Goal: Check status: Check status

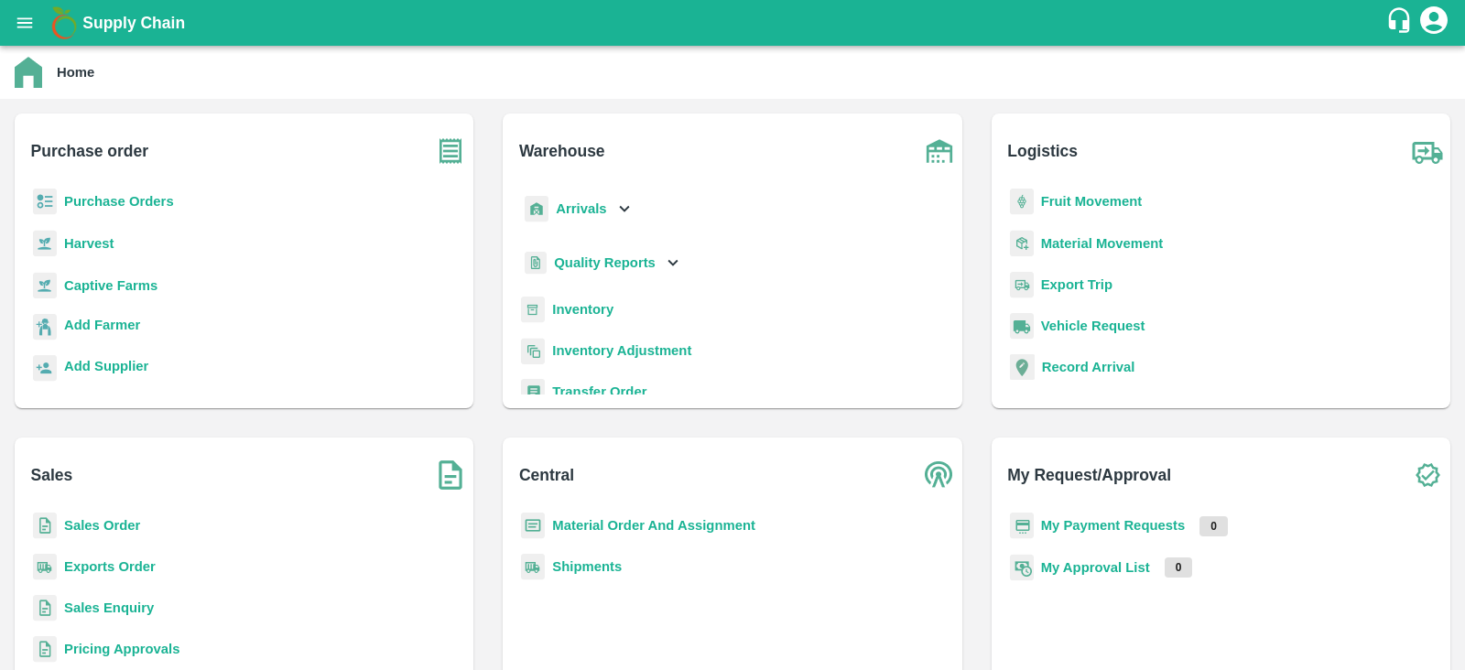
click at [77, 197] on b "Purchase Orders" at bounding box center [119, 201] width 110 height 15
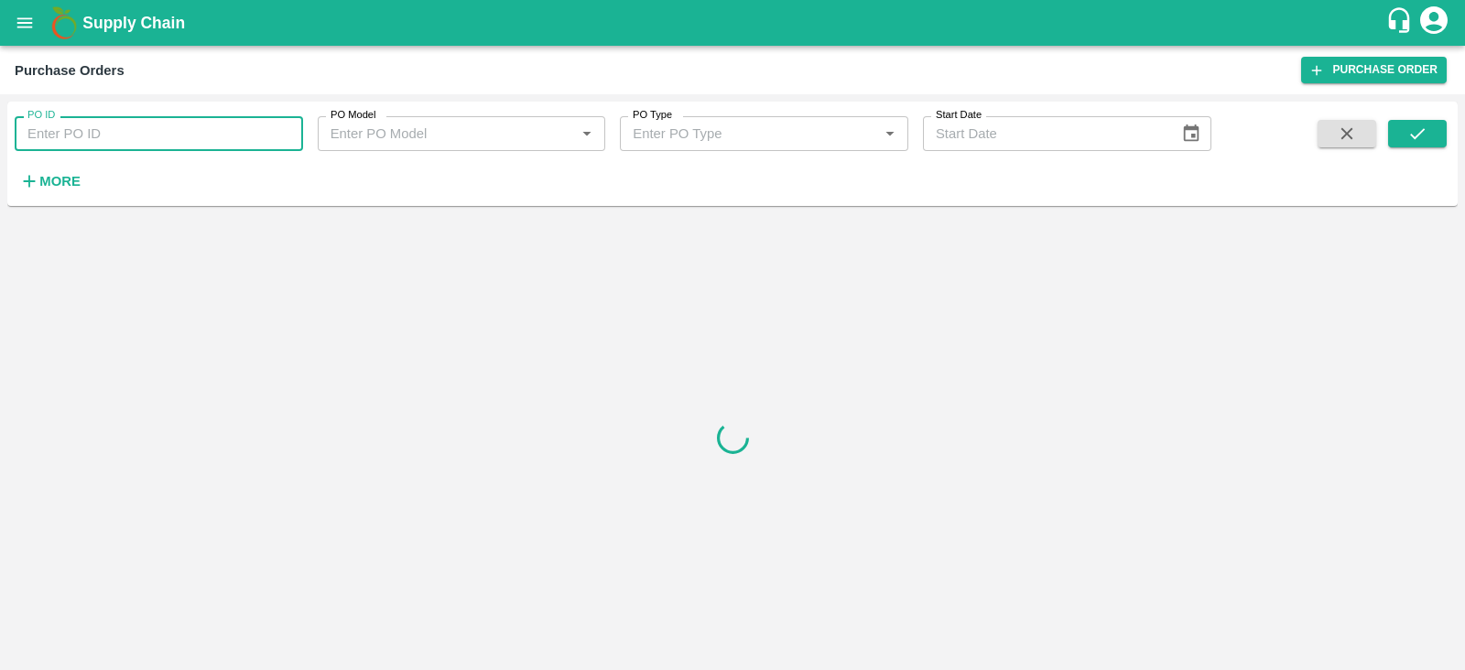
click at [215, 132] on input "PO ID" at bounding box center [159, 133] width 288 height 35
paste input "175095"
type input "175095"
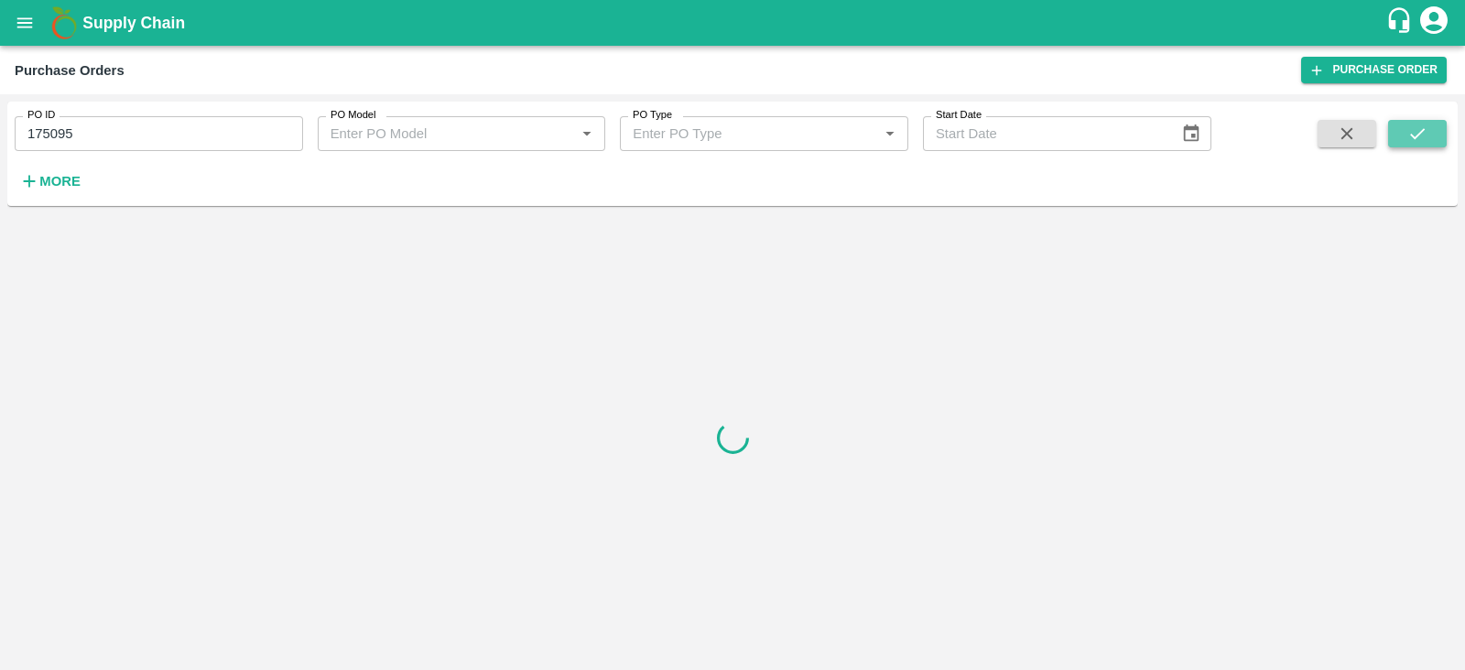
click at [1419, 135] on icon "submit" at bounding box center [1417, 134] width 20 height 20
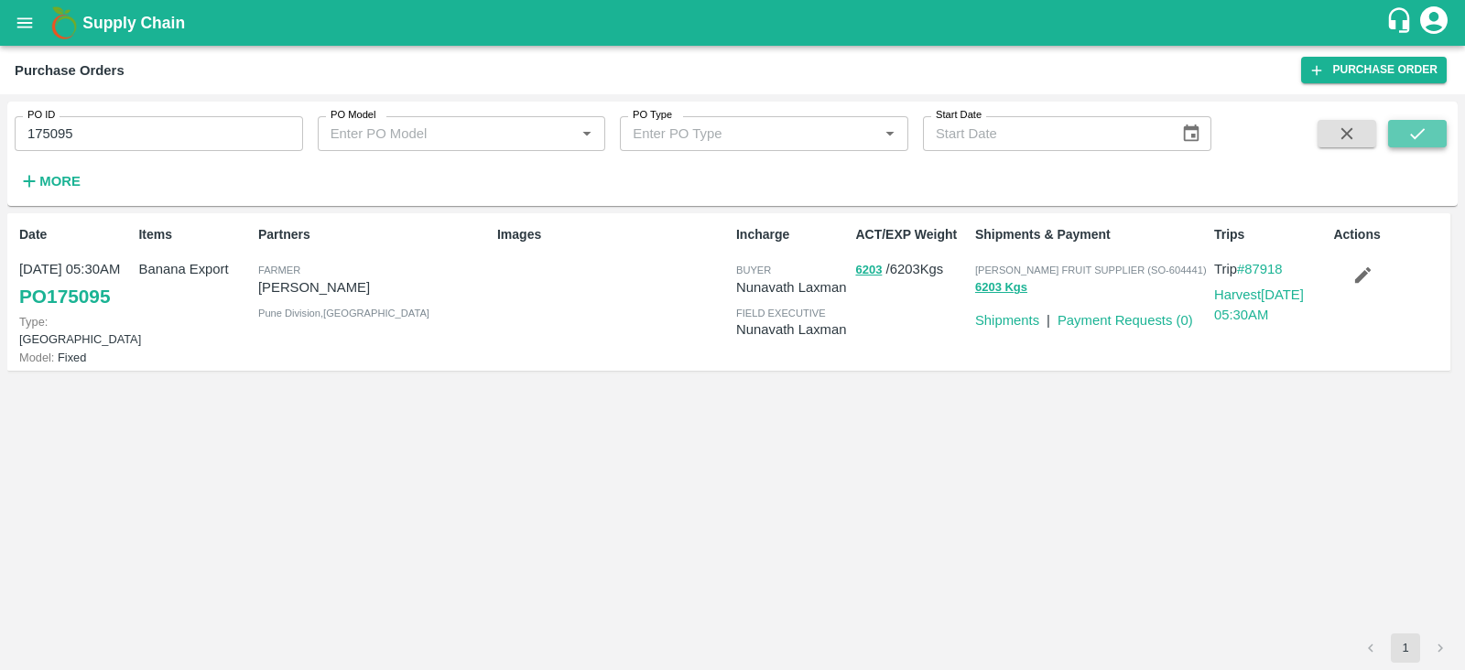
click at [1419, 135] on icon "submit" at bounding box center [1417, 134] width 20 height 20
click at [868, 272] on button "6203" at bounding box center [868, 270] width 27 height 21
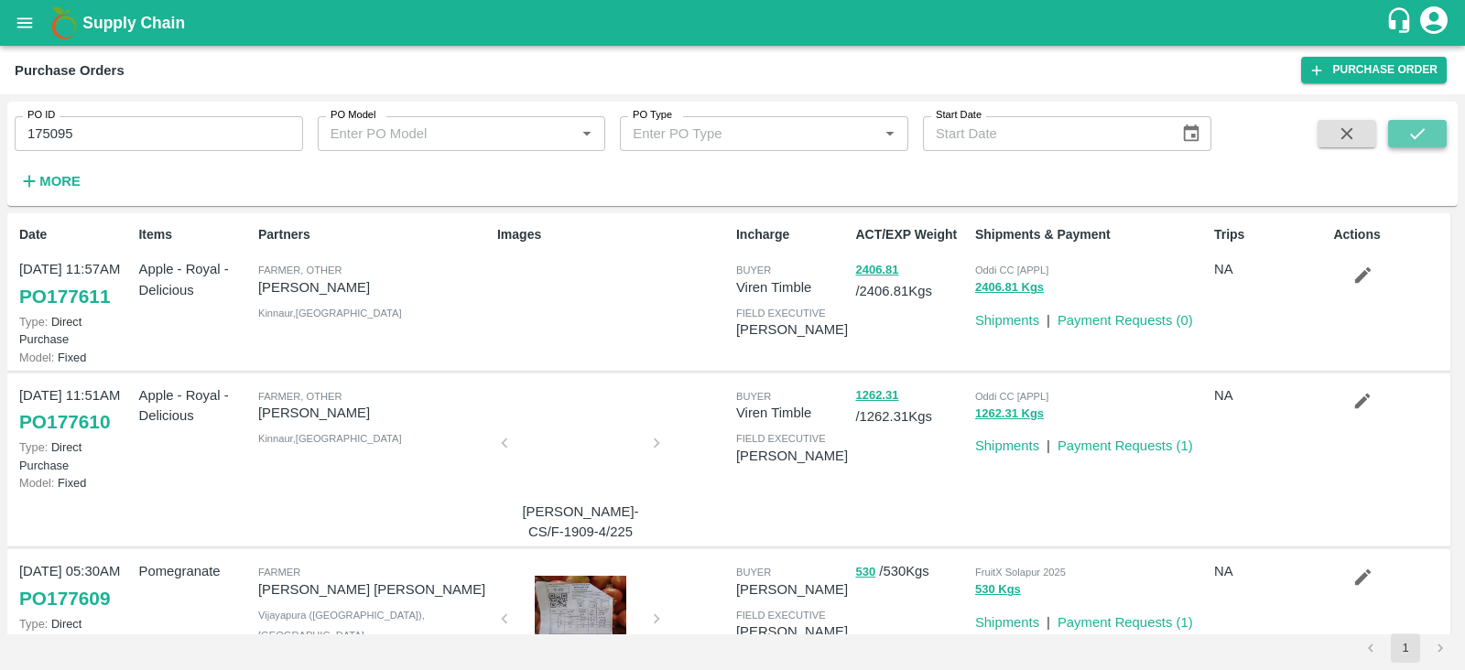
click at [1405, 141] on button "submit" at bounding box center [1417, 133] width 59 height 27
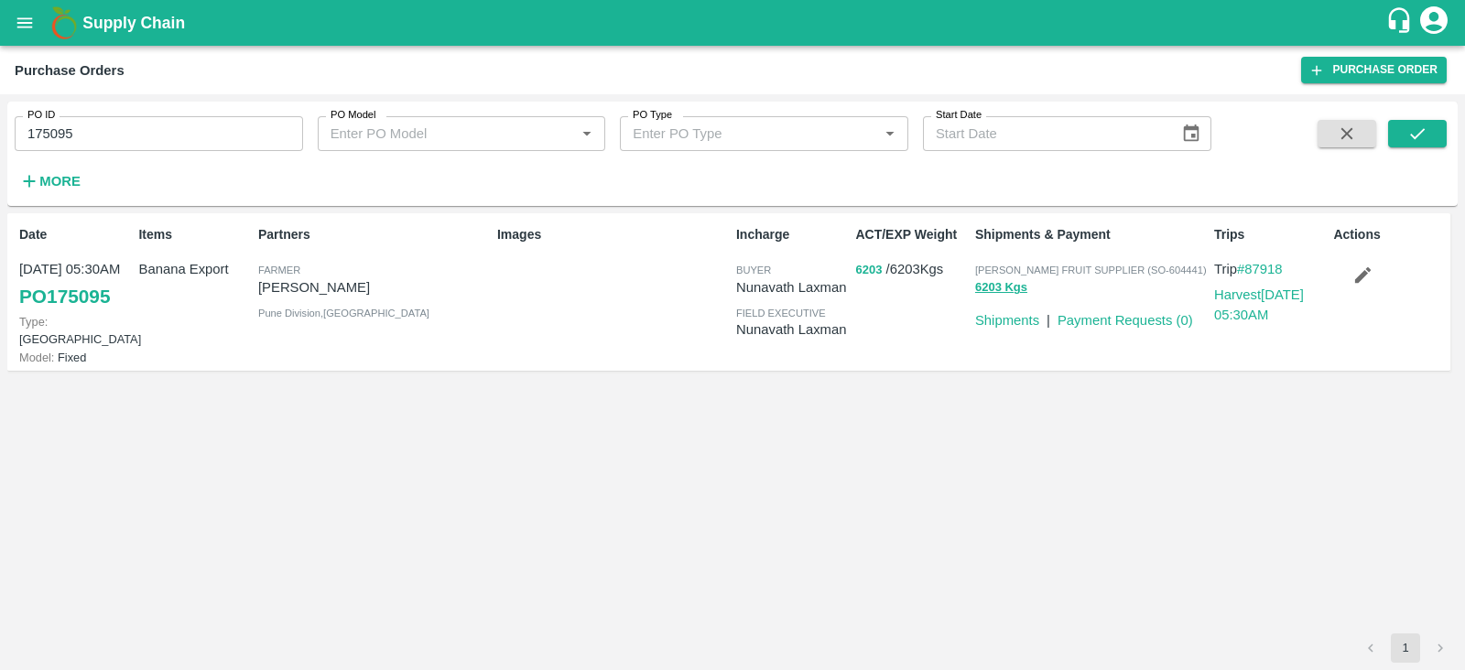
click at [861, 270] on button "6203" at bounding box center [868, 270] width 27 height 21
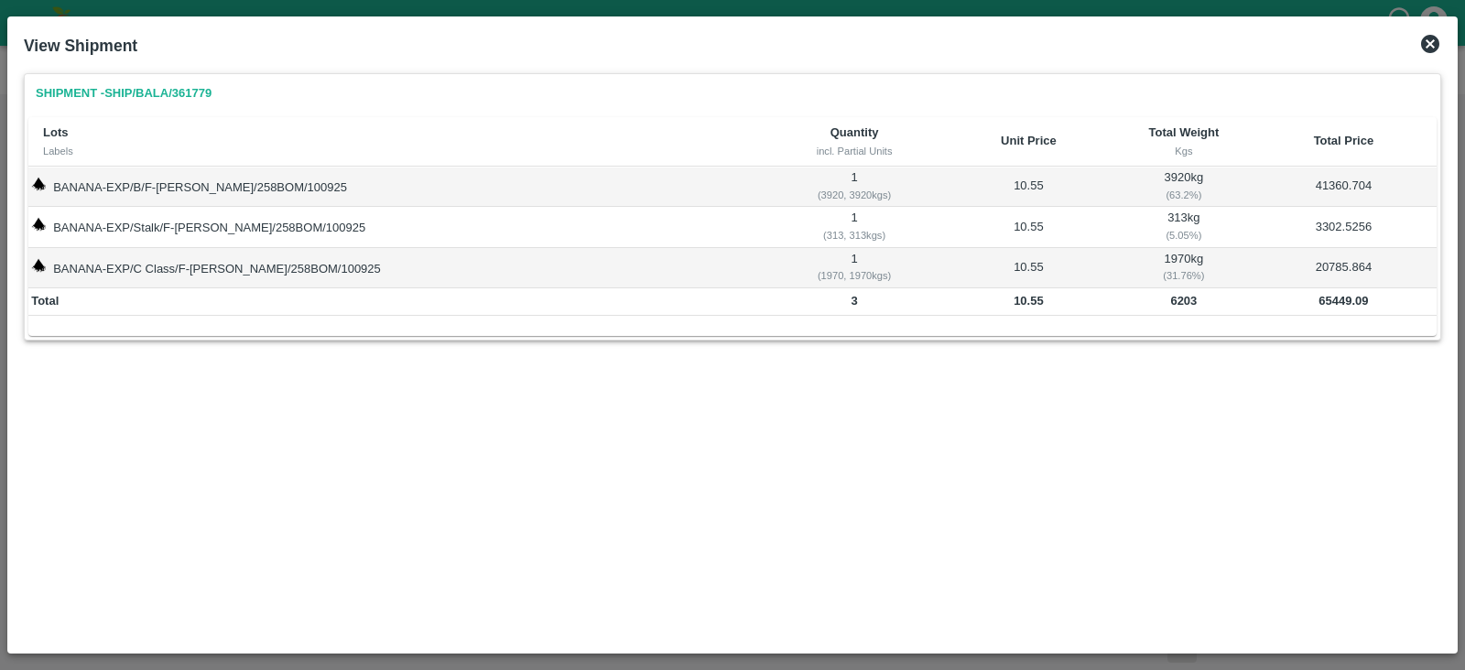
click at [1430, 40] on icon at bounding box center [1430, 44] width 18 height 18
